Goal: Register for event/course

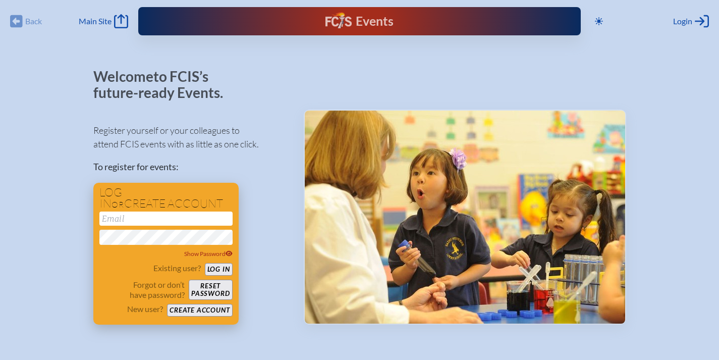
click at [212, 222] on input "email" at bounding box center [165, 218] width 133 height 14
type input "[EMAIL_ADDRESS][DOMAIN_NAME]"
click at [226, 269] on button "Log in" at bounding box center [219, 269] width 28 height 13
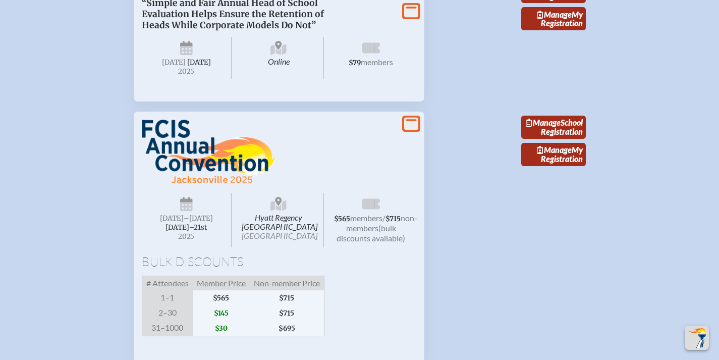
scroll to position [931, 0]
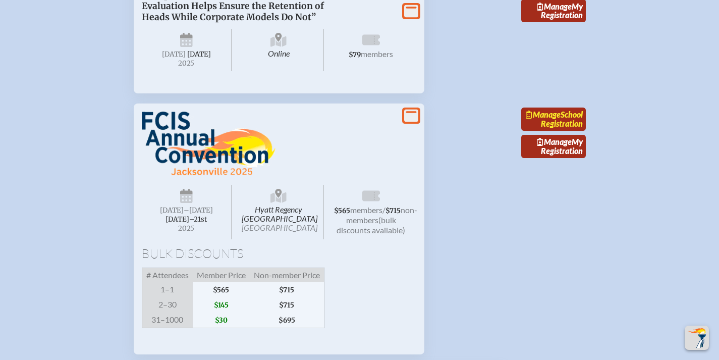
click at [544, 131] on link "Manage School Registration" at bounding box center [553, 118] width 65 height 23
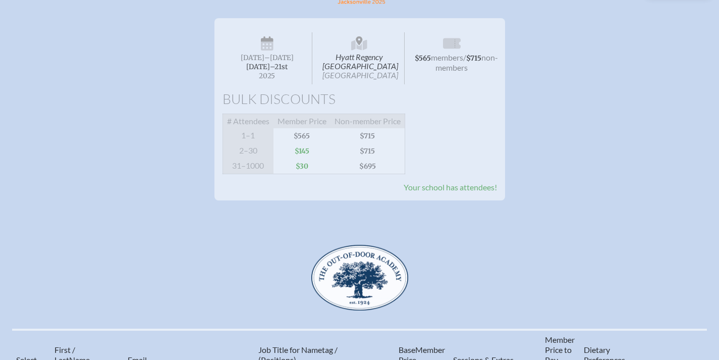
scroll to position [166, 0]
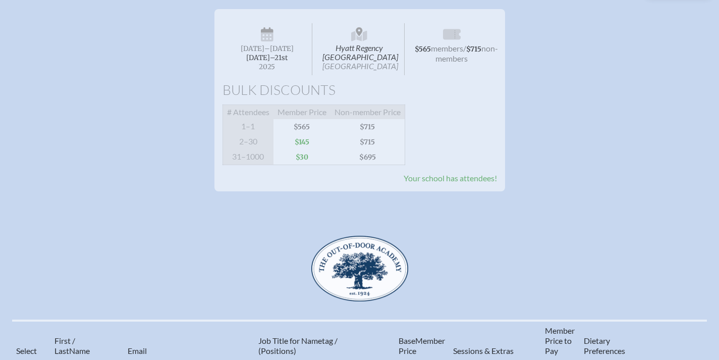
click at [264, 52] on span "[DATE]" at bounding box center [253, 48] width 24 height 9
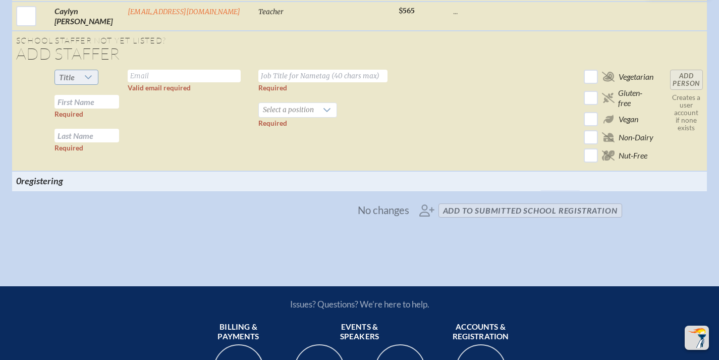
scroll to position [1894, 0]
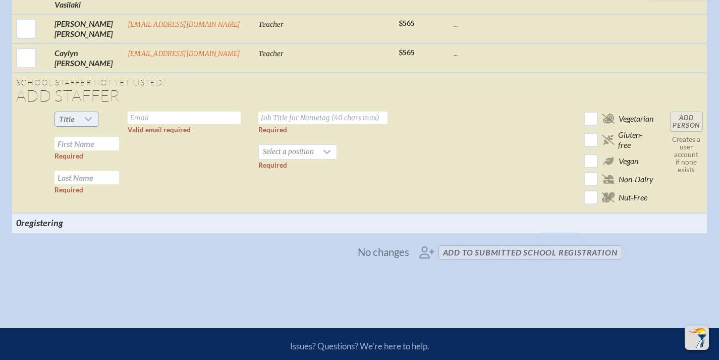
click at [88, 117] on icon at bounding box center [88, 119] width 7 height 4
click at [73, 129] on li "Mrs" at bounding box center [73, 126] width 43 height 14
click at [171, 112] on input "text" at bounding box center [184, 118] width 113 height 13
type input "[EMAIL_ADDRESS][DOMAIN_NAME]"
paste input "Director of Enrollment Management"
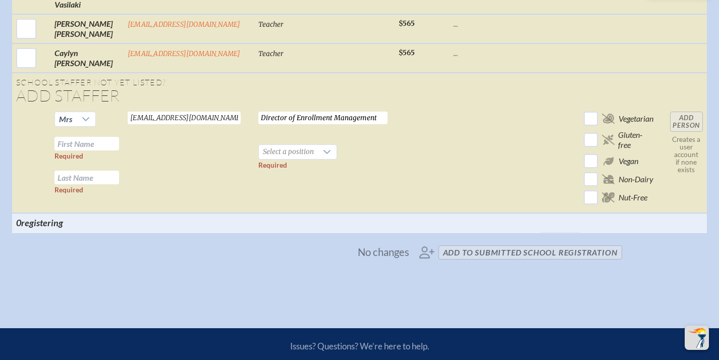
type input "Director of Enrollment Management"
click at [96, 137] on input "text" at bounding box center [87, 144] width 65 height 14
type input "[PERSON_NAME]"
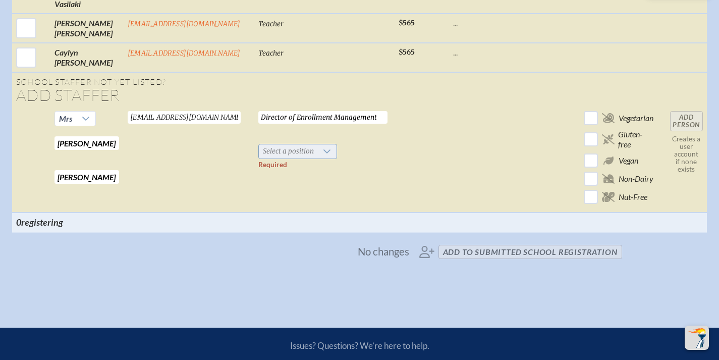
type input "[PERSON_NAME]"
click at [272, 144] on span "Select a position" at bounding box center [288, 151] width 59 height 14
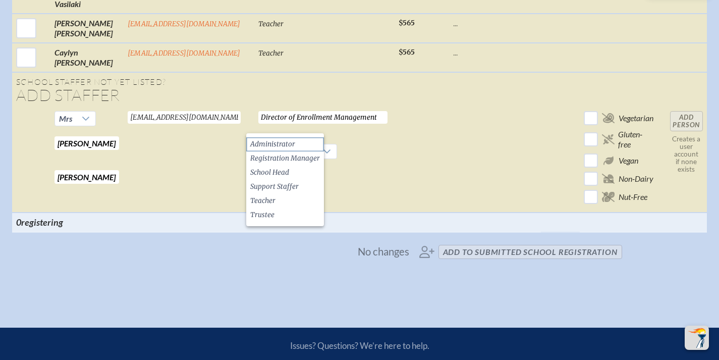
click at [296, 145] on li "Administrator" at bounding box center [285, 144] width 78 height 14
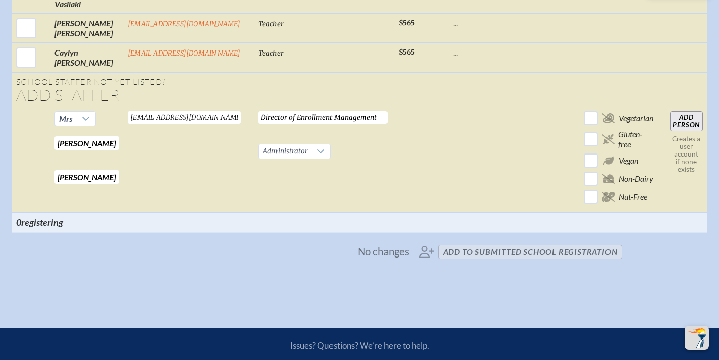
click at [688, 111] on input "Add Person" at bounding box center [686, 121] width 33 height 20
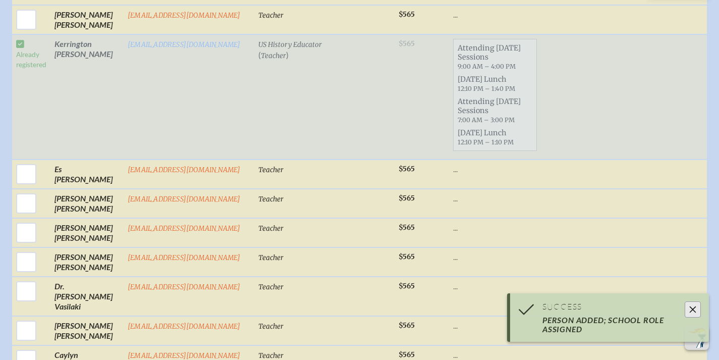
scroll to position [1896, 0]
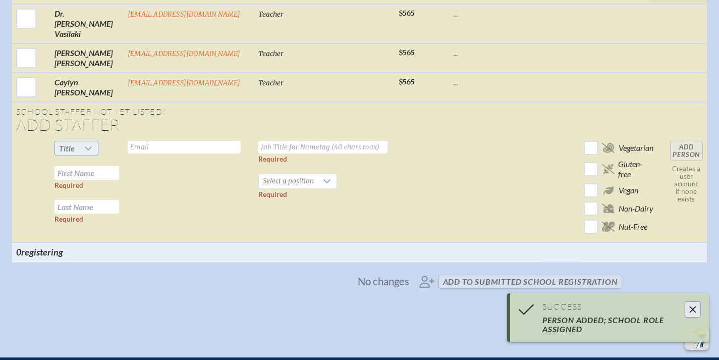
click at [74, 141] on span "Title" at bounding box center [67, 148] width 24 height 14
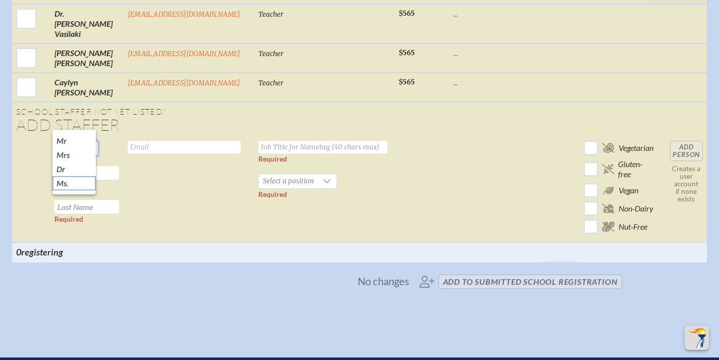
click at [77, 182] on li "Ms." at bounding box center [73, 183] width 43 height 14
click at [163, 141] on input "text" at bounding box center [184, 147] width 113 height 13
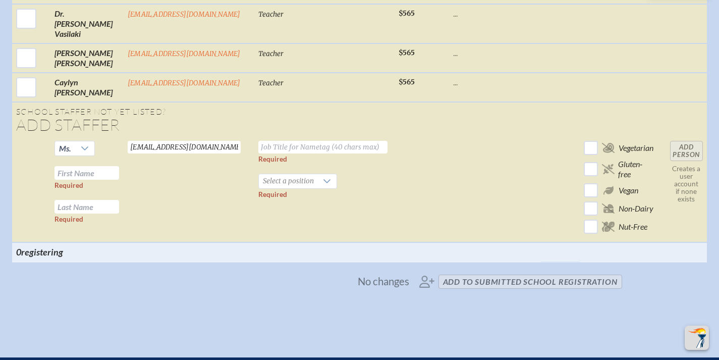
type input "[EMAIL_ADDRESS][DOMAIN_NAME]"
paste input "Chief Advancement Officer"
type input "Chief Advancement Officer"
click at [106, 166] on input "text" at bounding box center [87, 173] width 65 height 14
type input "Skylar"
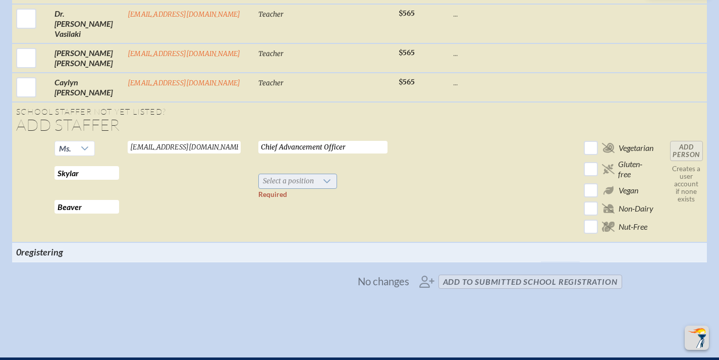
type input "Beaver"
click at [297, 174] on span "Select a position" at bounding box center [288, 181] width 59 height 14
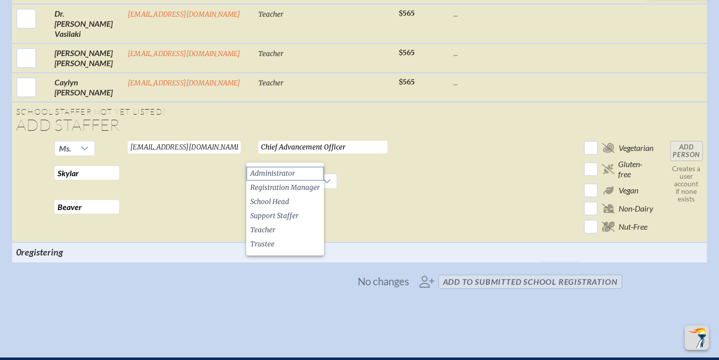
click at [289, 175] on span "Administrator" at bounding box center [272, 174] width 45 height 10
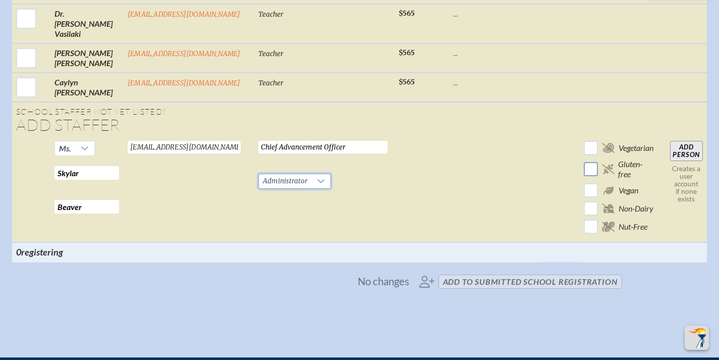
click at [587, 160] on input "checkbox" at bounding box center [591, 169] width 18 height 18
checkbox input "true"
click at [690, 141] on input "Add Person" at bounding box center [686, 151] width 33 height 20
checkbox input "false"
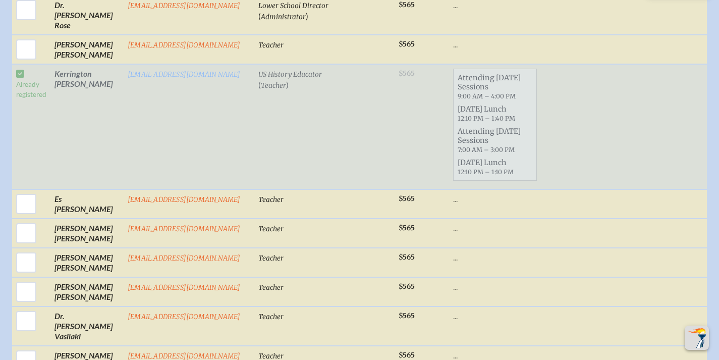
scroll to position [1898, 0]
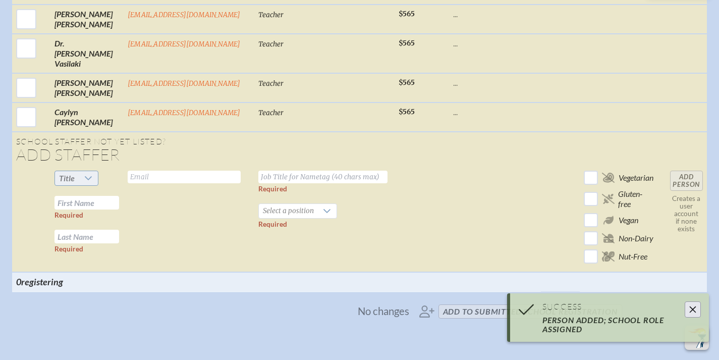
click at [70, 173] on span "Title" at bounding box center [67, 178] width 16 height 10
click at [156, 171] on input "text" at bounding box center [184, 177] width 113 height 13
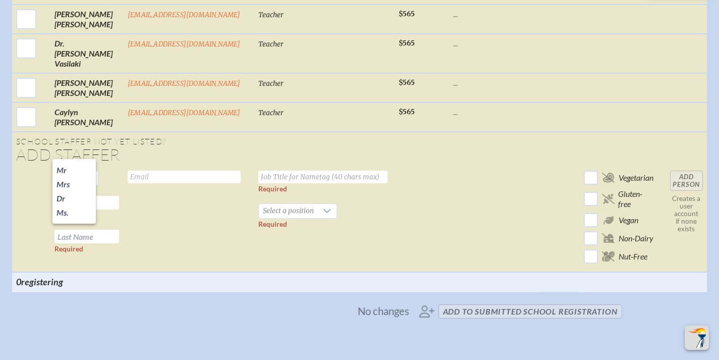
click at [289, 171] on input "text" at bounding box center [322, 177] width 129 height 13
paste input "Director of Communications"
type input "Director of Communications"
click at [204, 171] on input "text" at bounding box center [184, 177] width 113 height 13
click at [76, 210] on li "Ms." at bounding box center [73, 212] width 43 height 14
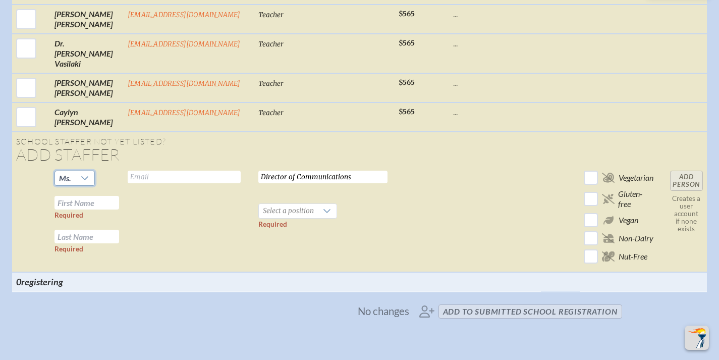
click at [92, 196] on input "text" at bounding box center [87, 203] width 65 height 14
type input "[PERSON_NAME]"
click at [215, 171] on input "text" at bounding box center [184, 177] width 113 height 13
paste input "[EMAIL_ADDRESS][DOMAIN_NAME]"
type input "[EMAIL_ADDRESS][DOMAIN_NAME]"
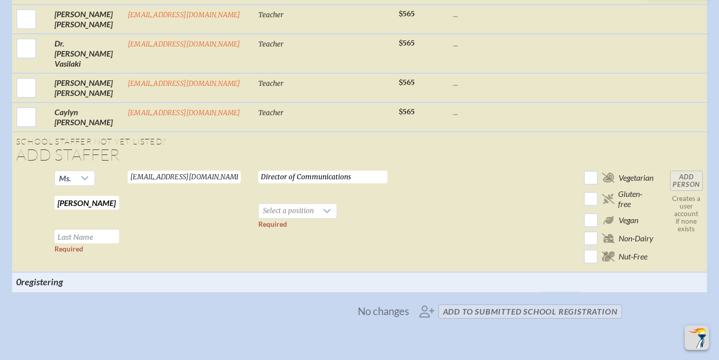
click at [99, 230] on input "text" at bounding box center [87, 237] width 65 height 14
type input "[PERSON_NAME]"
click at [284, 204] on span "Select a position" at bounding box center [288, 211] width 59 height 14
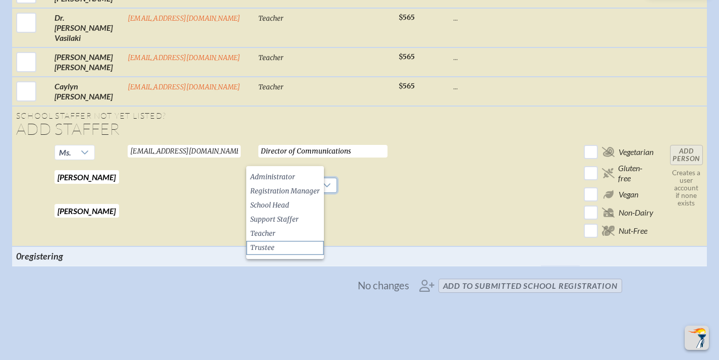
scroll to position [1923, 1]
click at [291, 179] on span "Administrator" at bounding box center [272, 177] width 45 height 10
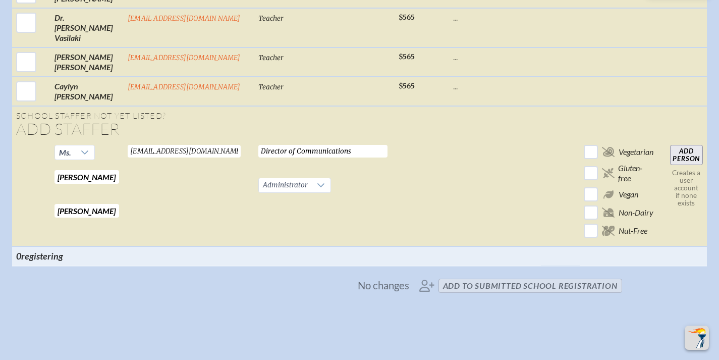
click at [691, 145] on input "Add Person" at bounding box center [686, 155] width 33 height 20
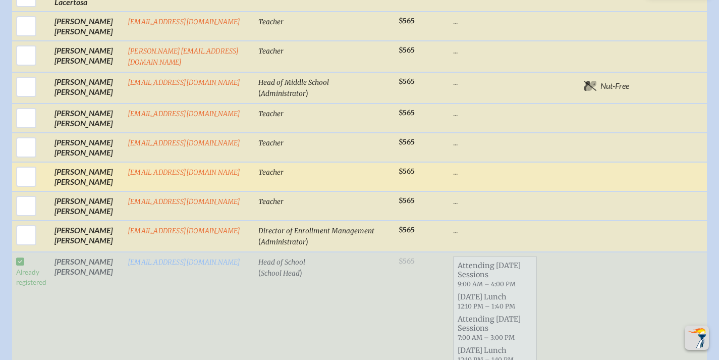
scroll to position [1156, 0]
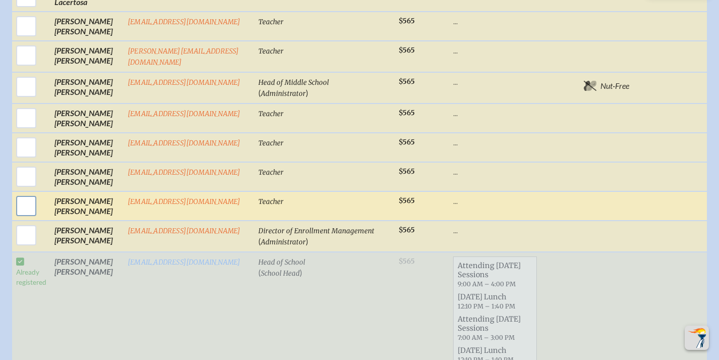
click at [29, 200] on input "checkbox" at bounding box center [26, 205] width 25 height 25
checkbox input "true"
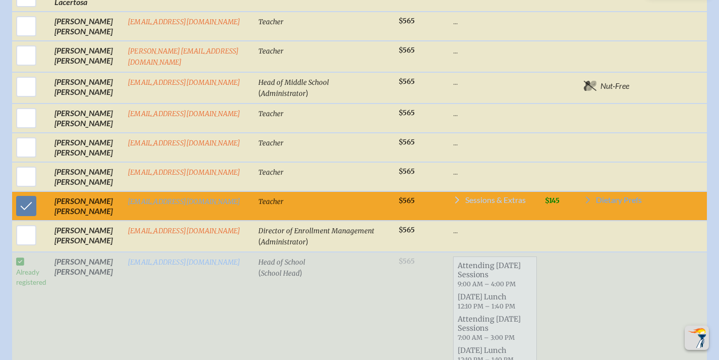
click at [488, 196] on span "Sessions & Extras" at bounding box center [495, 200] width 61 height 8
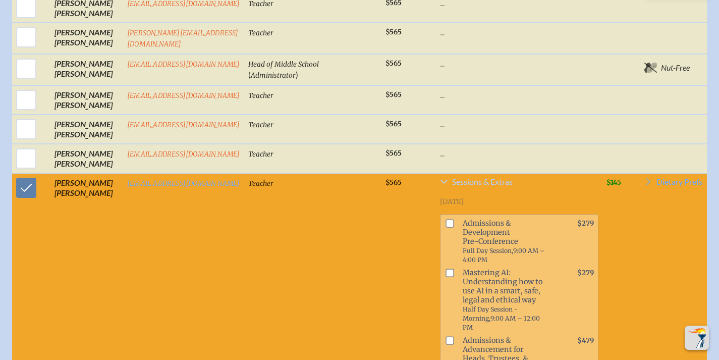
scroll to position [1138, 0]
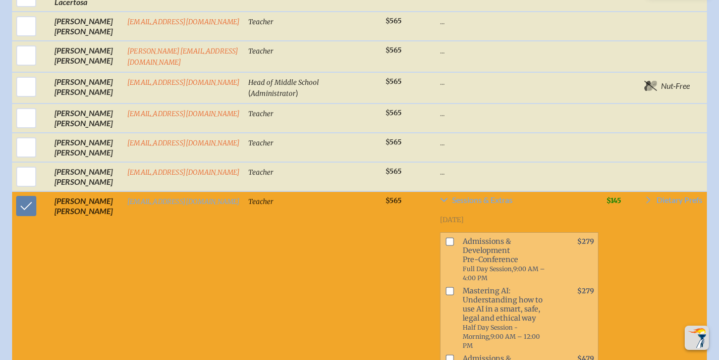
click at [446, 237] on input "checkbox" at bounding box center [450, 241] width 8 height 8
checkbox input "true"
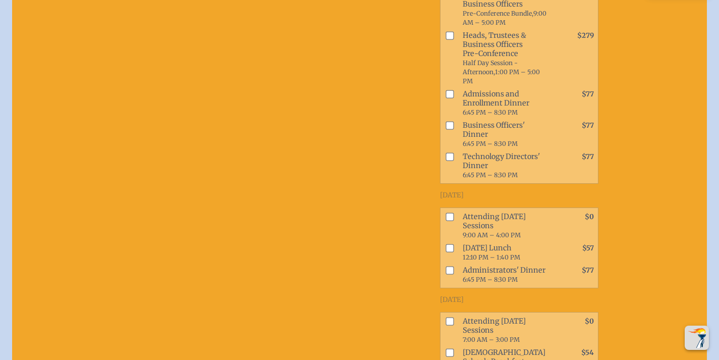
scroll to position [1574, 6]
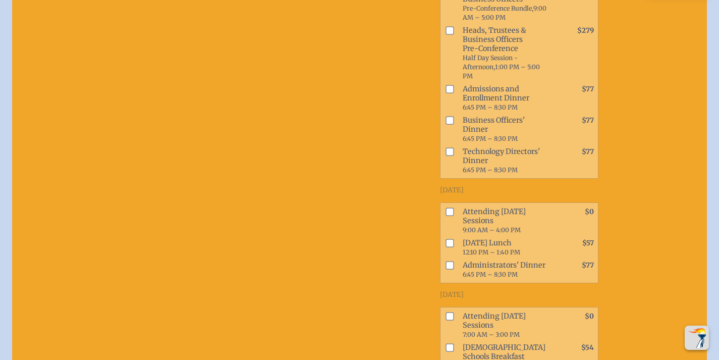
click at [446, 216] on input "checkbox" at bounding box center [450, 211] width 8 height 8
checkbox input "true"
click at [446, 247] on input "checkbox" at bounding box center [450, 243] width 8 height 8
checkbox input "true"
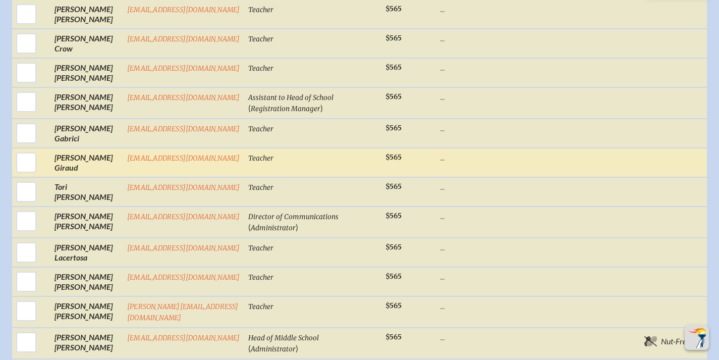
scroll to position [834, 6]
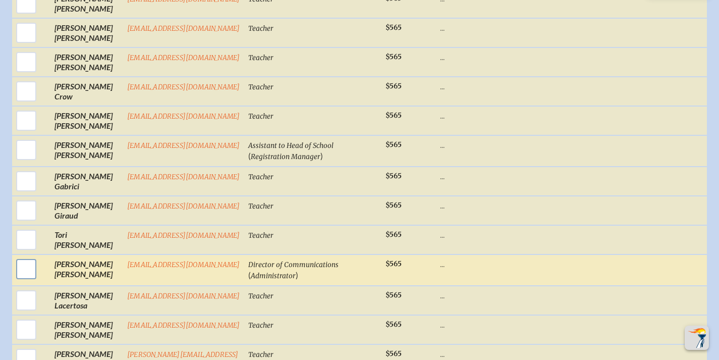
click at [20, 264] on input "checkbox" at bounding box center [26, 268] width 25 height 25
checkbox input "true"
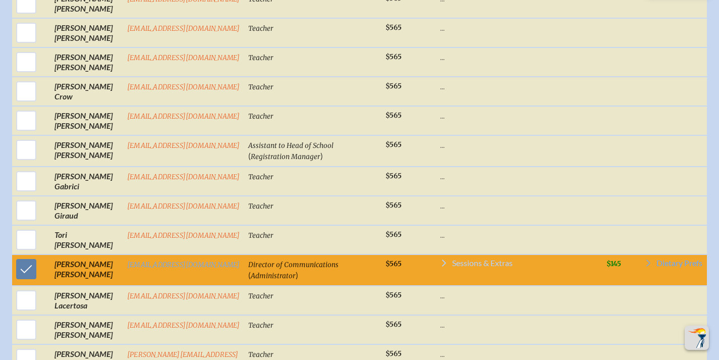
click at [456, 259] on span "Sessions & Extras" at bounding box center [482, 263] width 61 height 8
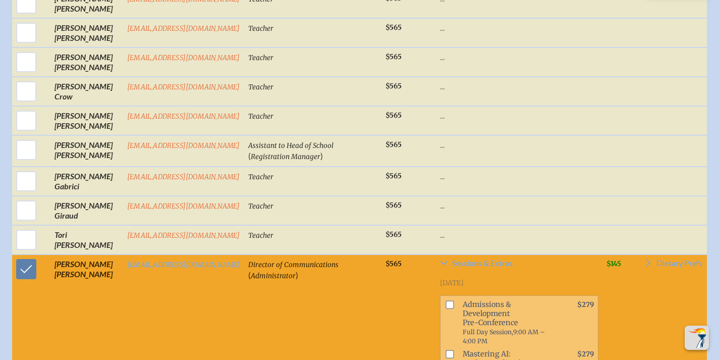
click at [446, 300] on input "checkbox" at bounding box center [450, 304] width 8 height 8
checkbox input "true"
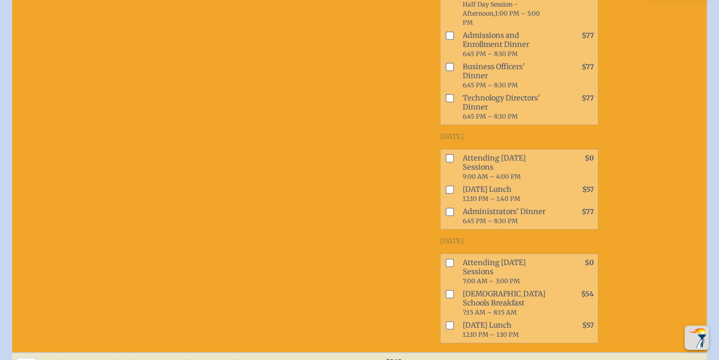
scroll to position [1390, 6]
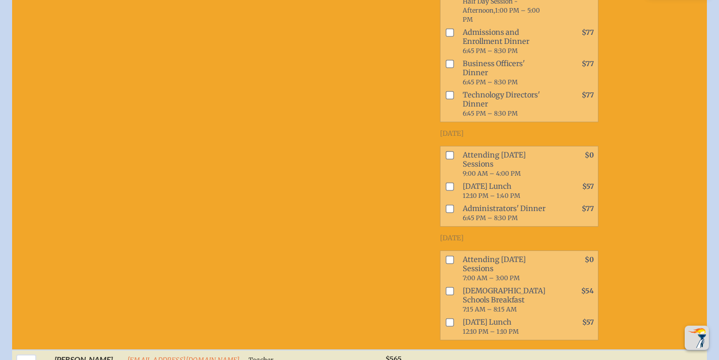
click at [446, 159] on input "checkbox" at bounding box center [450, 155] width 8 height 8
checkbox input "true"
click at [446, 190] on input "checkbox" at bounding box center [450, 186] width 8 height 8
checkbox input "true"
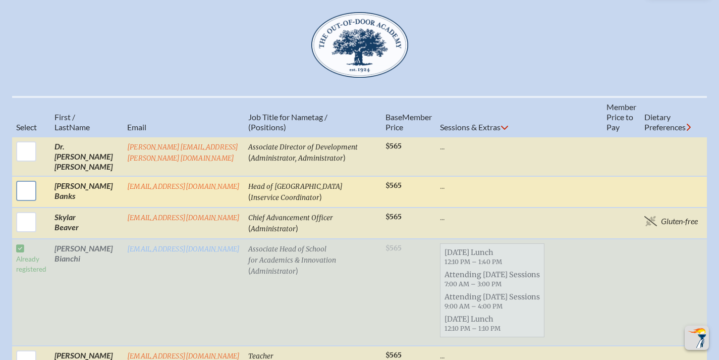
scroll to position [386, 0]
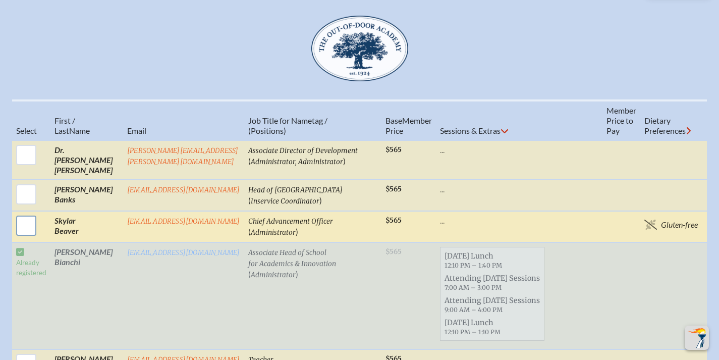
click at [27, 217] on input "checkbox" at bounding box center [26, 225] width 25 height 25
checkbox input "true"
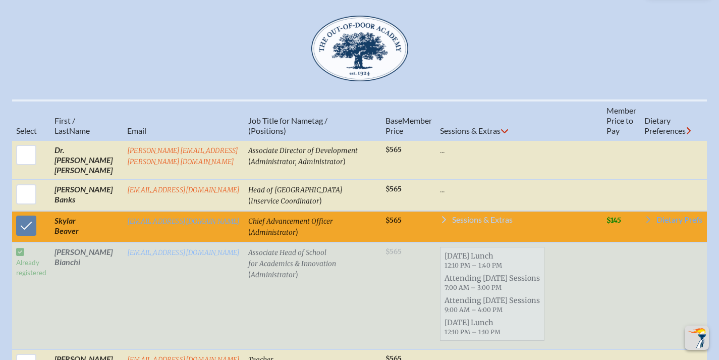
click at [452, 216] on span "Sessions & Extras" at bounding box center [482, 220] width 61 height 8
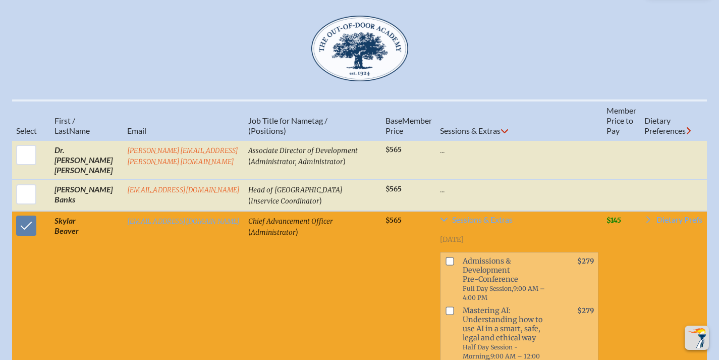
click at [446, 260] on input "checkbox" at bounding box center [450, 261] width 8 height 8
checkbox input "true"
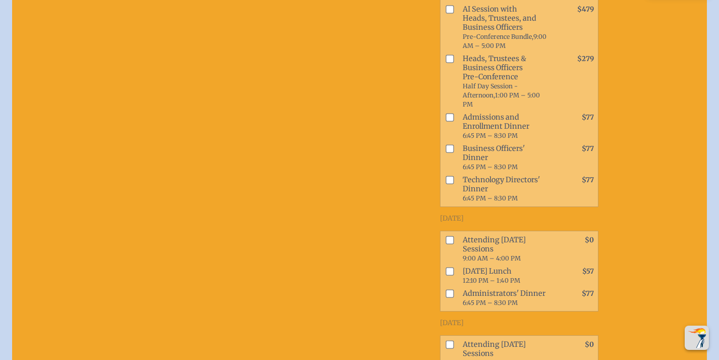
scroll to position [815, 0]
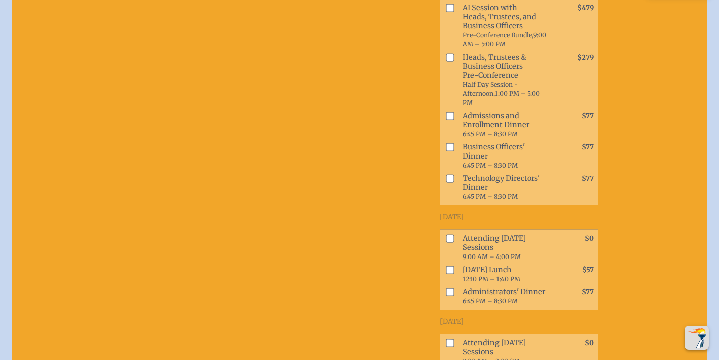
click at [446, 242] on input "checkbox" at bounding box center [450, 238] width 8 height 8
checkbox input "true"
drag, startPoint x: 432, startPoint y: 292, endPoint x: 458, endPoint y: 287, distance: 26.7
click at [446, 274] on input "checkbox" at bounding box center [450, 269] width 8 height 8
checkbox input "true"
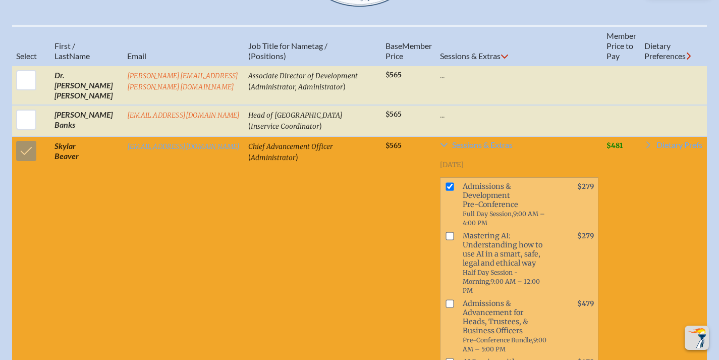
scroll to position [434, 0]
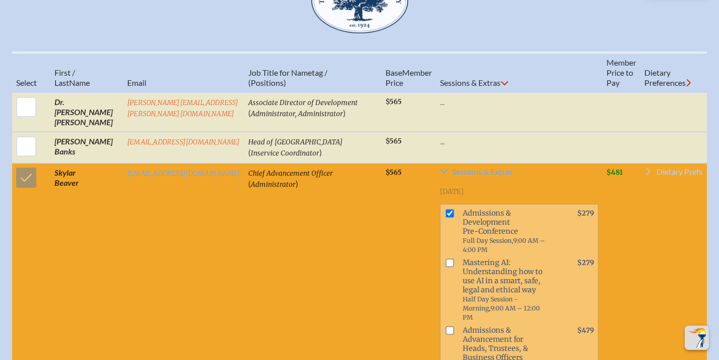
click at [657, 168] on span "Dietary Prefs" at bounding box center [680, 172] width 46 height 8
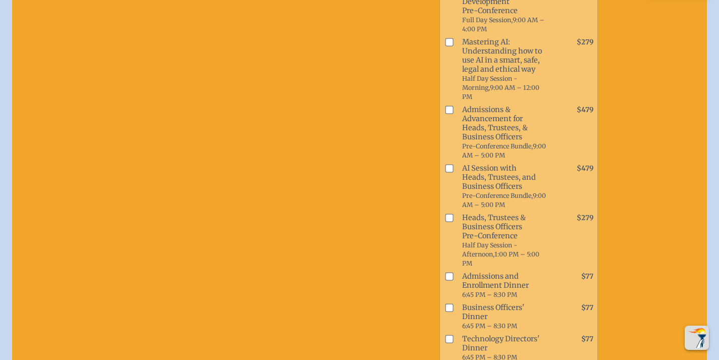
scroll to position [2627, 0]
click at [23, 20] on td at bounding box center [31, 266] width 38 height 651
checkbox input "false"
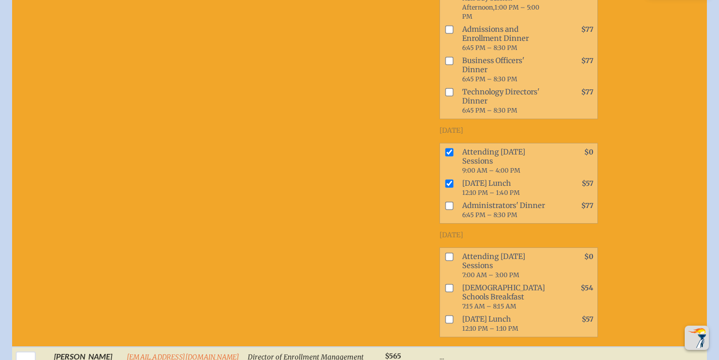
scroll to position [2900, 0]
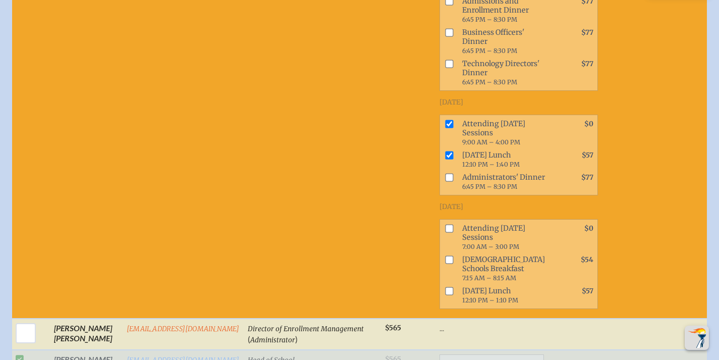
drag, startPoint x: 433, startPoint y: 219, endPoint x: 436, endPoint y: 241, distance: 22.3
click at [445, 128] on input "checkbox" at bounding box center [449, 124] width 8 height 8
checkbox input "false"
click at [445, 159] on input "checkbox" at bounding box center [449, 155] width 8 height 8
checkbox input "false"
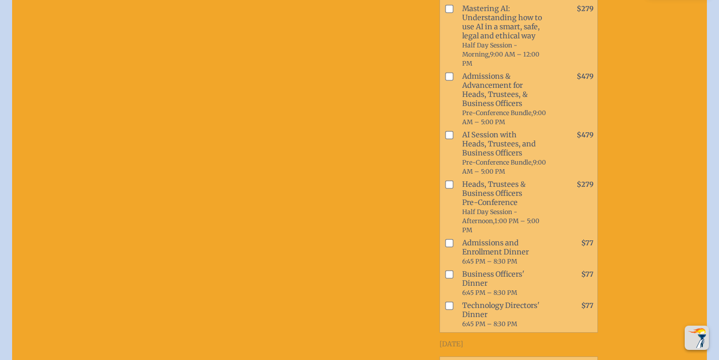
scroll to position [2553, 0]
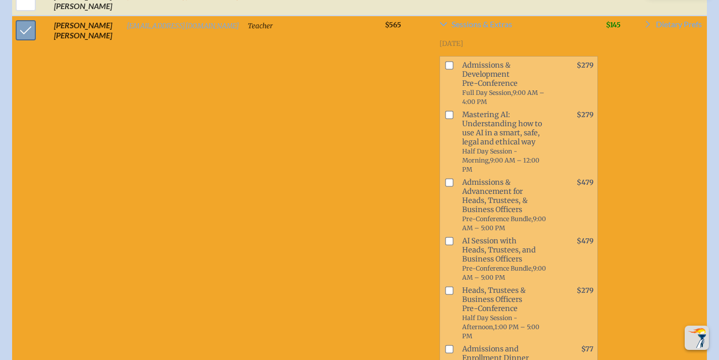
click at [30, 43] on input "checkbox" at bounding box center [25, 30] width 25 height 25
checkbox input "false"
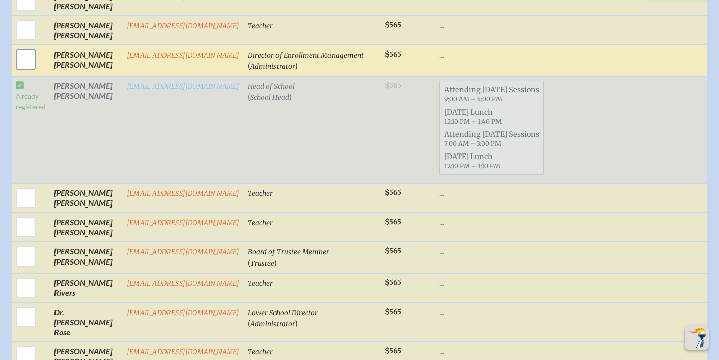
click at [23, 72] on input "checkbox" at bounding box center [25, 59] width 25 height 25
checkbox input "true"
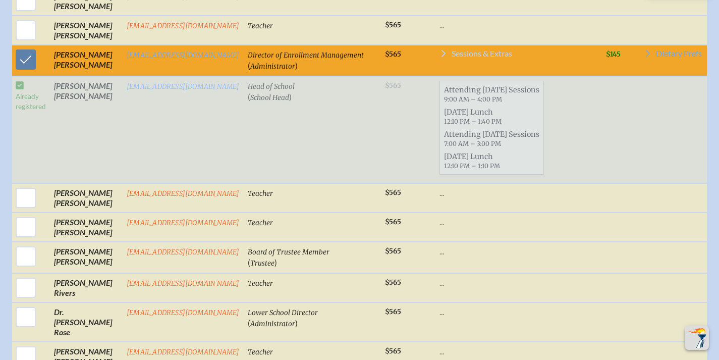
click at [452, 58] on span "Sessions & Extras" at bounding box center [482, 53] width 61 height 8
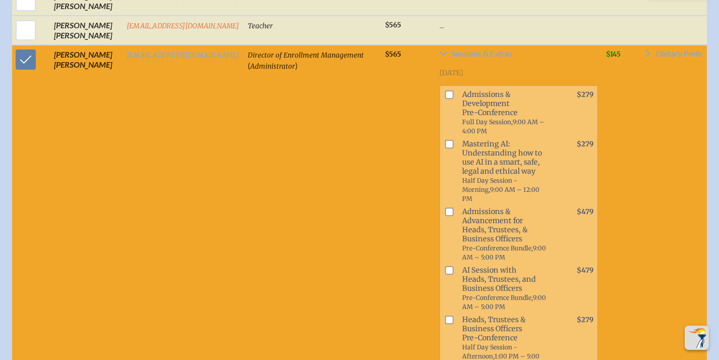
click at [445, 98] on input "checkbox" at bounding box center [449, 94] width 8 height 8
checkbox input "true"
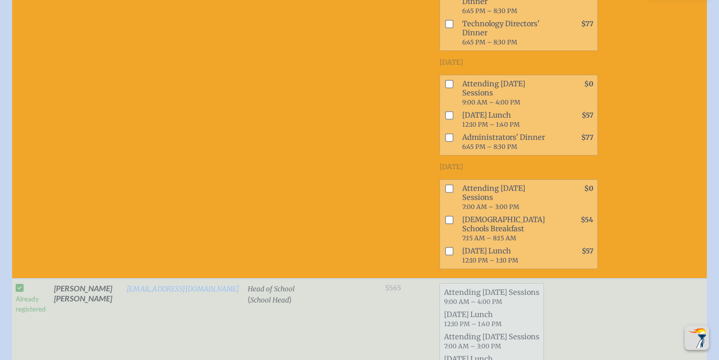
scroll to position [2991, 0]
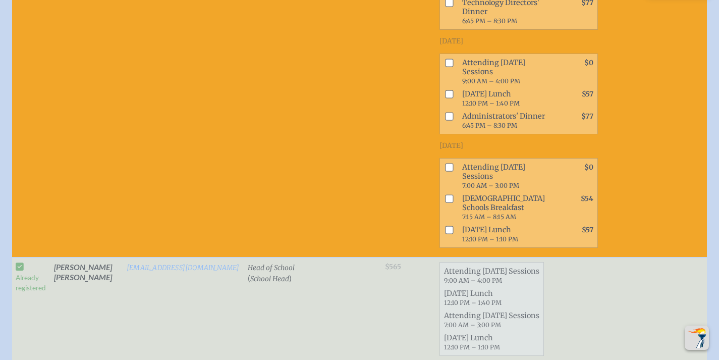
drag, startPoint x: 432, startPoint y: 154, endPoint x: 435, endPoint y: 180, distance: 25.9
click at [445, 67] on input "checkbox" at bounding box center [449, 63] width 8 height 8
checkbox input "true"
click at [445, 98] on input "checkbox" at bounding box center [449, 94] width 8 height 8
checkbox input "true"
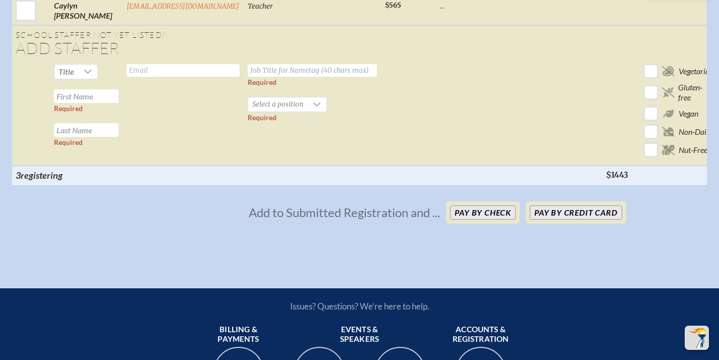
scroll to position [3858, 1]
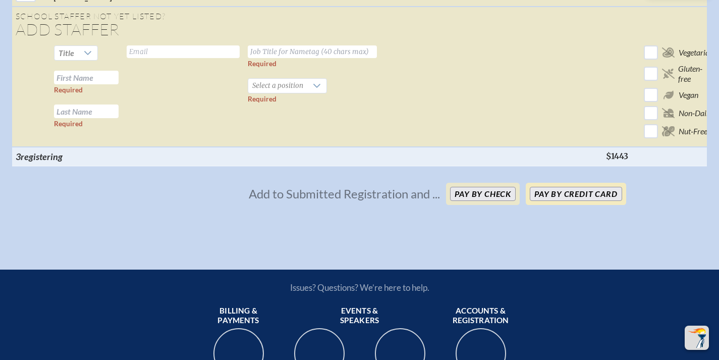
click at [564, 201] on button "Pay by Credit Card" at bounding box center [576, 194] width 92 height 14
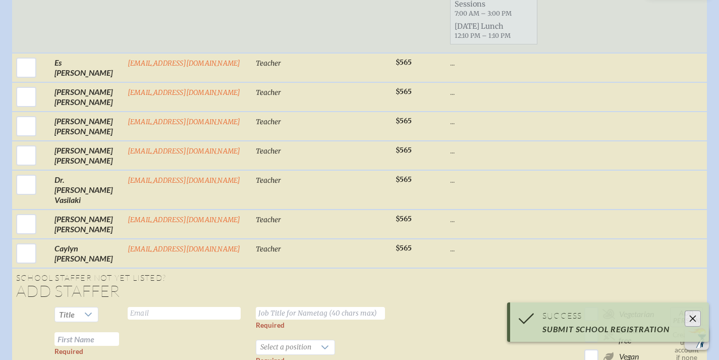
scroll to position [2160, 1]
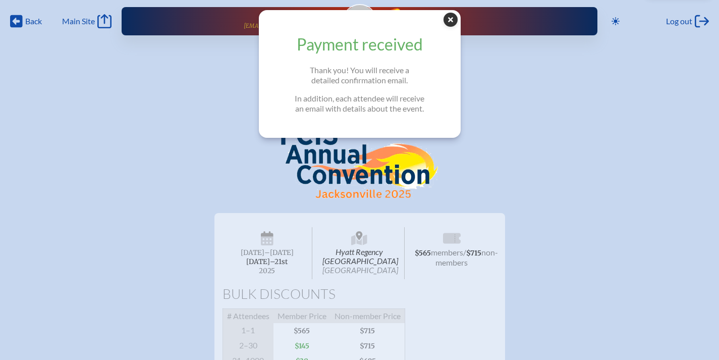
click at [451, 22] on icon at bounding box center [451, 20] width 14 height 14
